Goal: Transaction & Acquisition: Book appointment/travel/reservation

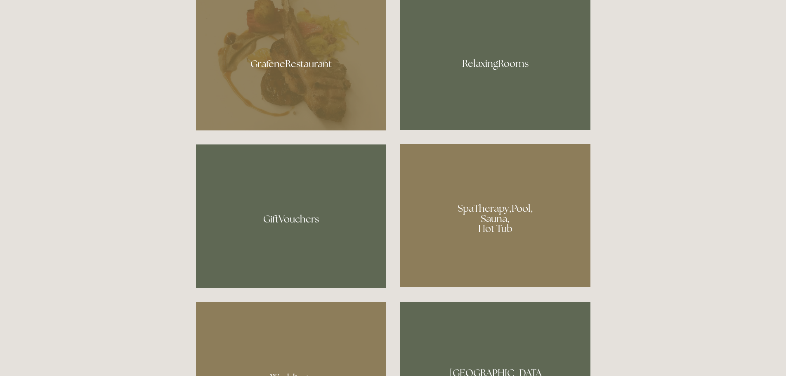
scroll to position [619, 0]
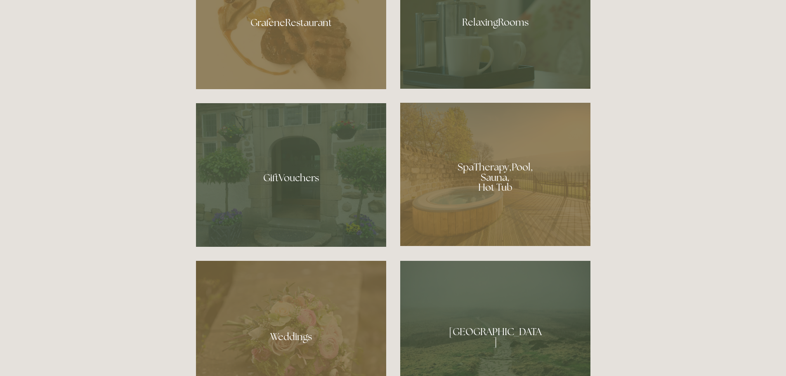
click at [509, 179] on div at bounding box center [495, 174] width 190 height 143
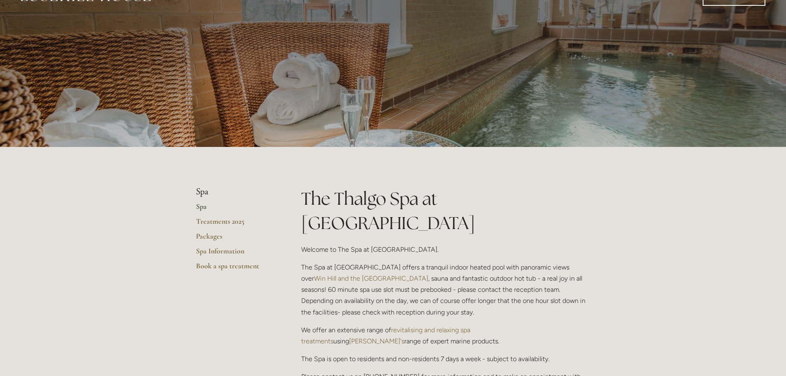
scroll to position [41, 0]
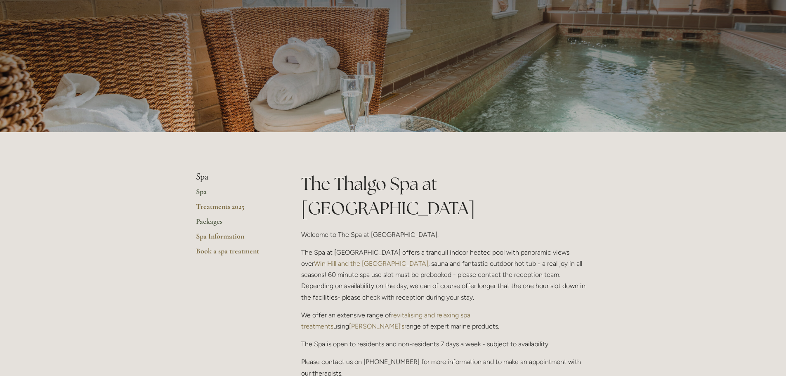
click at [200, 225] on link "Packages" at bounding box center [235, 224] width 79 height 15
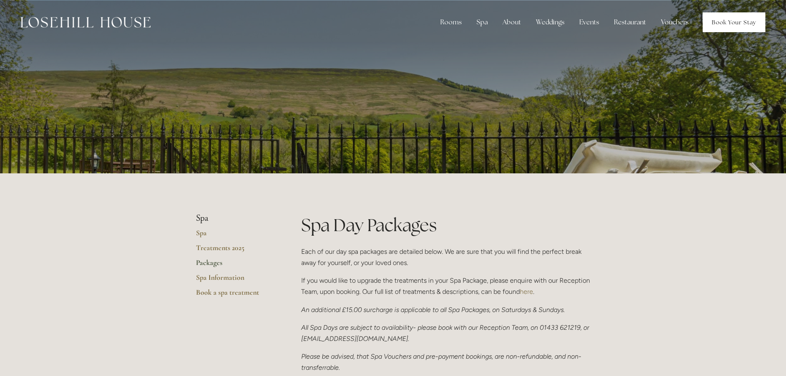
click at [732, 18] on link "Book Your Stay" at bounding box center [733, 22] width 63 height 20
click at [720, 24] on link "Book Your Stay" at bounding box center [733, 22] width 63 height 20
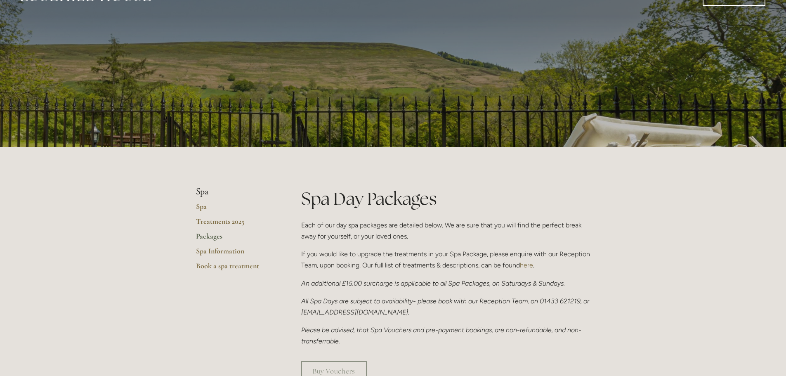
scroll to position [41, 0]
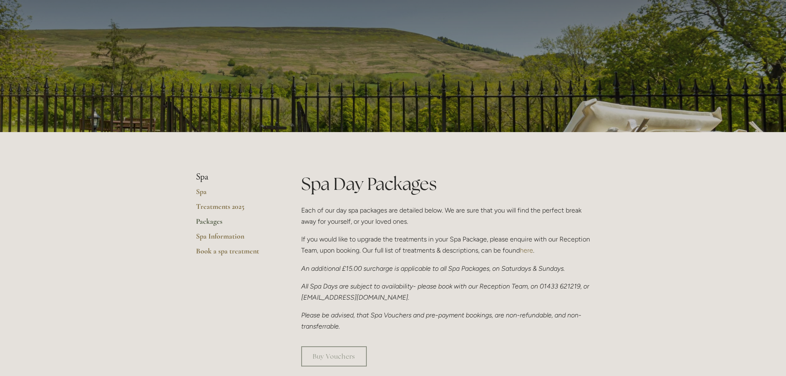
click at [533, 250] on link "here" at bounding box center [526, 250] width 13 height 8
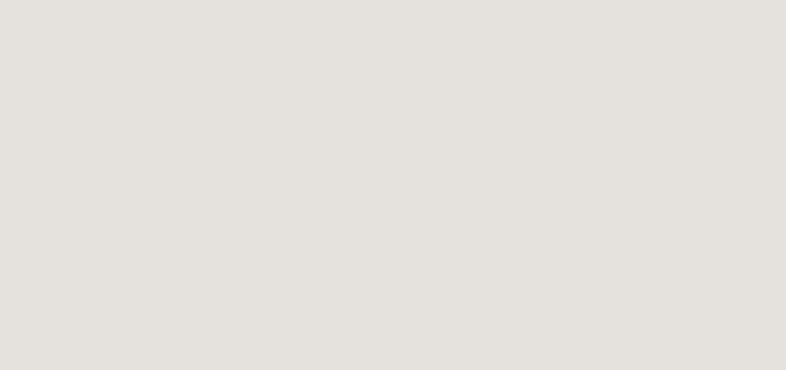
scroll to position [165, 0]
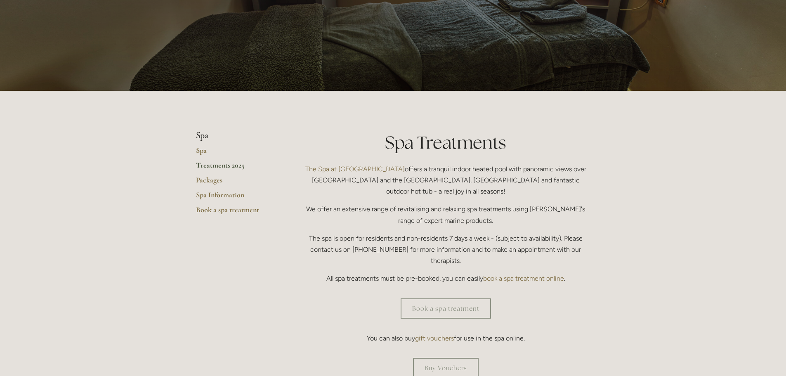
scroll to position [124, 0]
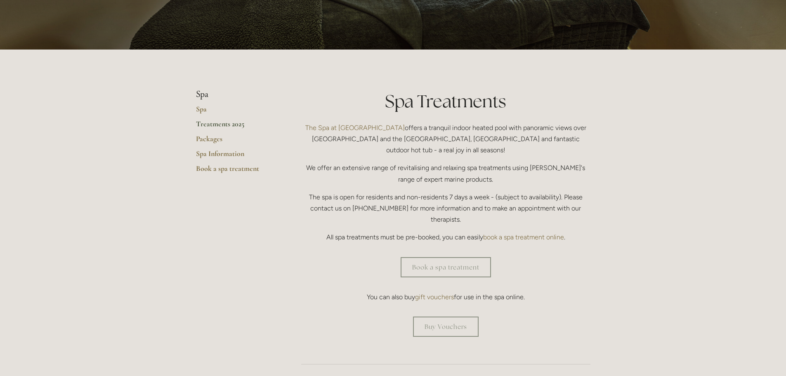
click at [210, 124] on link "Treatments 2025" at bounding box center [235, 126] width 79 height 15
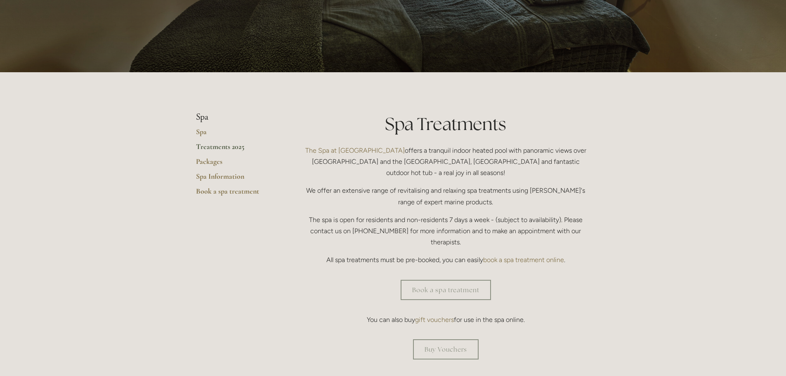
scroll to position [82, 0]
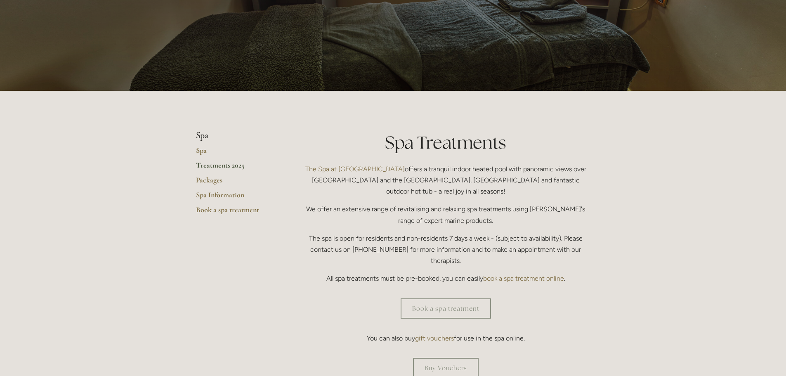
click at [233, 165] on link "Treatments 2025" at bounding box center [235, 167] width 79 height 15
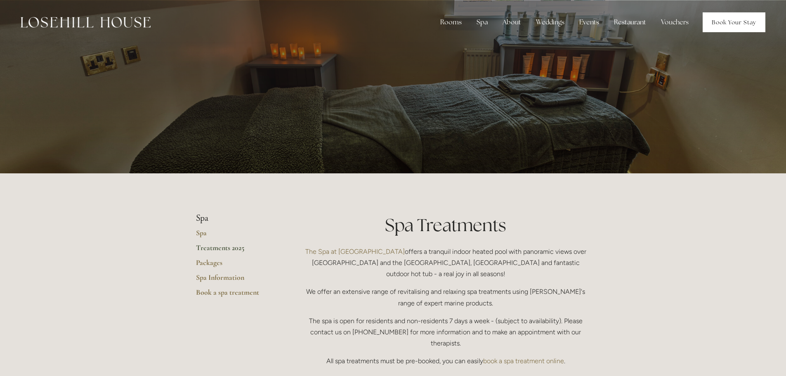
click at [720, 24] on link "Book Your Stay" at bounding box center [733, 22] width 63 height 20
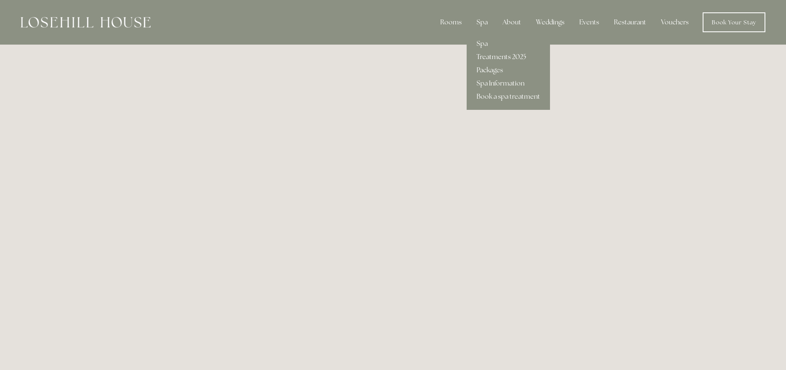
click at [506, 58] on link "Treatments 2025" at bounding box center [507, 56] width 83 height 13
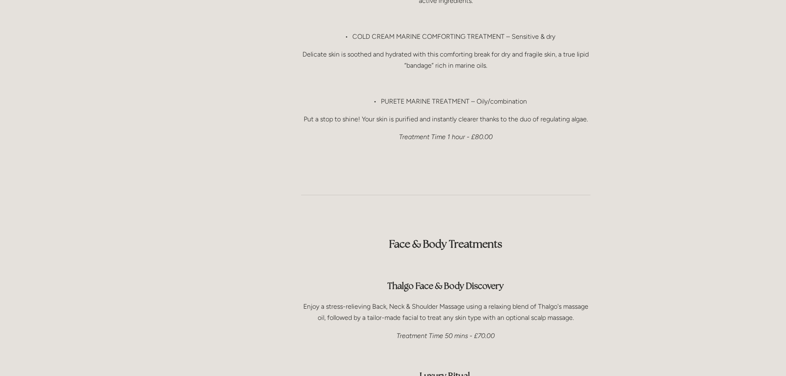
scroll to position [949, 0]
